Goal: Information Seeking & Learning: Find specific page/section

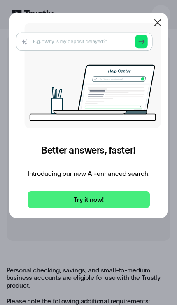
click at [113, 195] on link "Try it now!" at bounding box center [89, 199] width 122 height 17
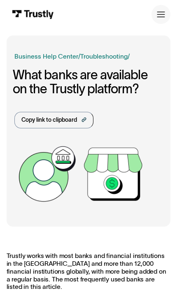
click at [83, 124] on link "Copy link to clipboard" at bounding box center [53, 120] width 79 height 16
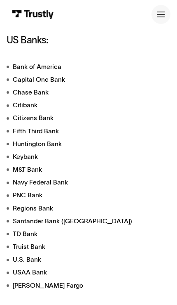
scroll to position [383, 0]
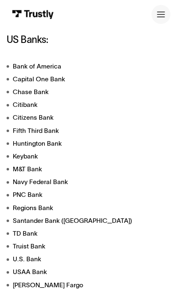
click at [159, 16] on icon at bounding box center [161, 14] width 8 height 8
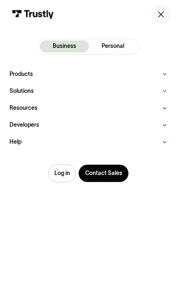
click at [115, 47] on p "Personal" at bounding box center [113, 46] width 23 height 8
